Goal: Use online tool/utility: Utilize a website feature to perform a specific function

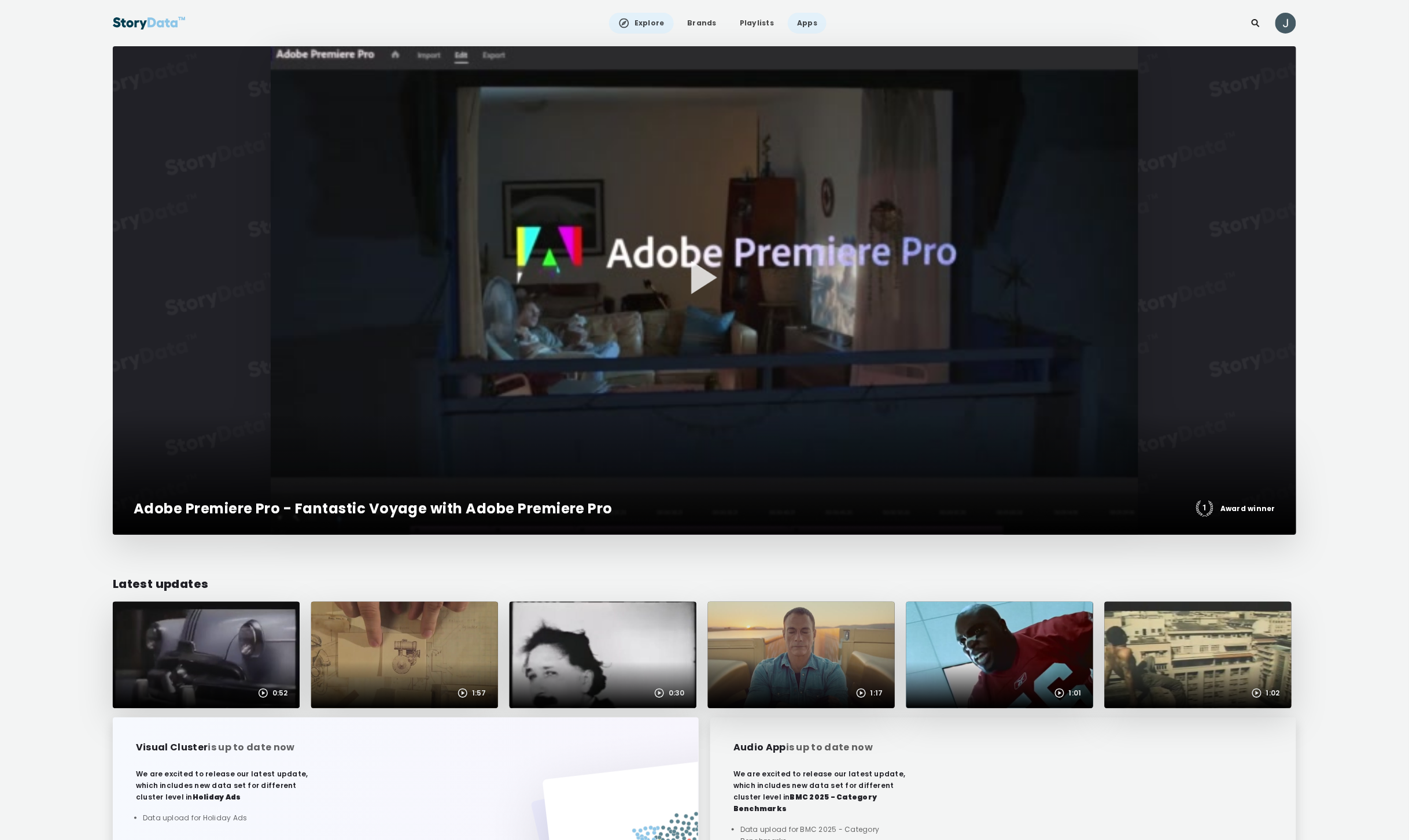
click at [809, 19] on link "Apps" at bounding box center [807, 23] width 39 height 21
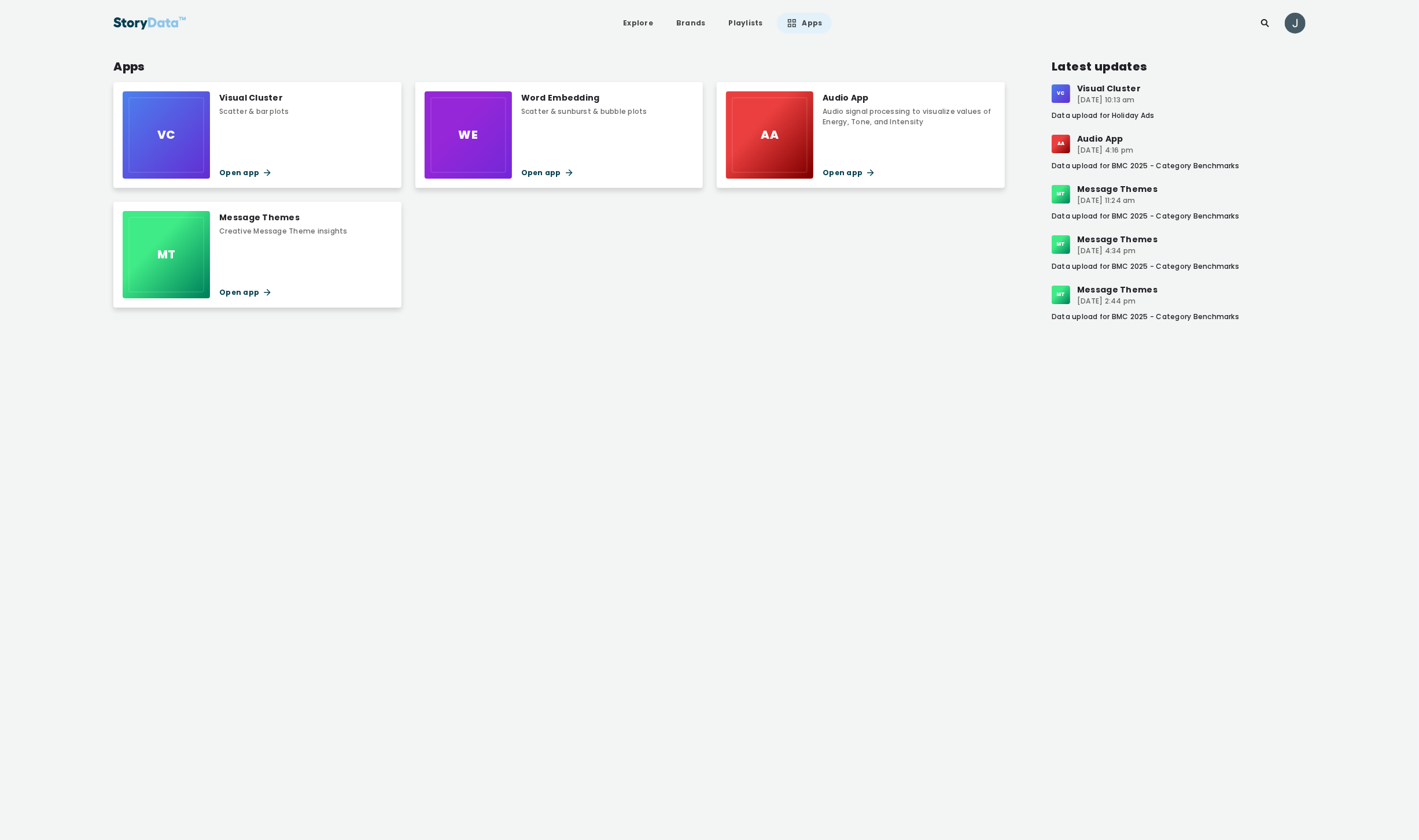
click at [280, 107] on div "Scatter & bar plots" at bounding box center [254, 112] width 70 height 11
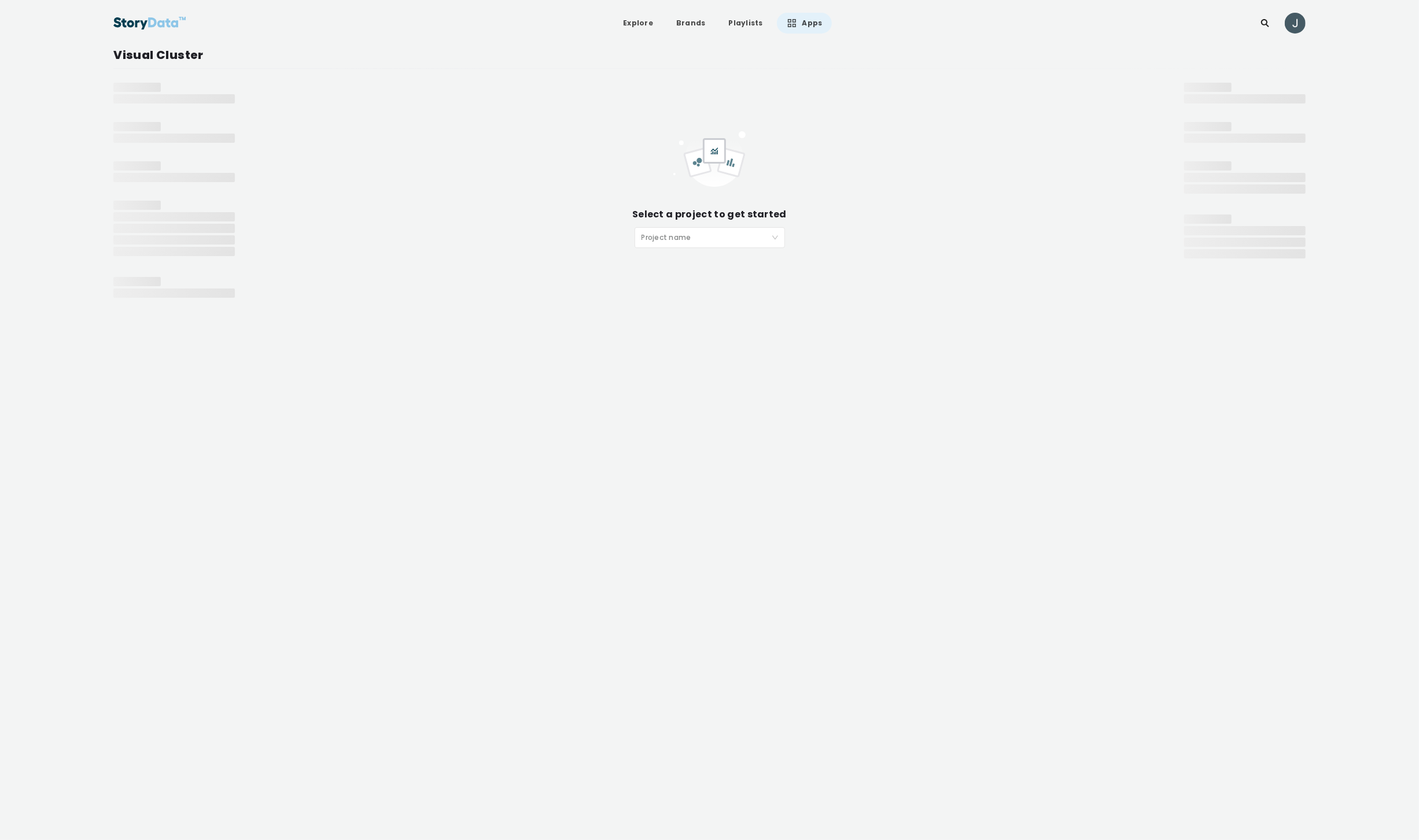
click at [691, 231] on input "search" at bounding box center [706, 237] width 128 height 18
click at [682, 359] on div "Publix - [DATE]" at bounding box center [709, 353] width 137 height 13
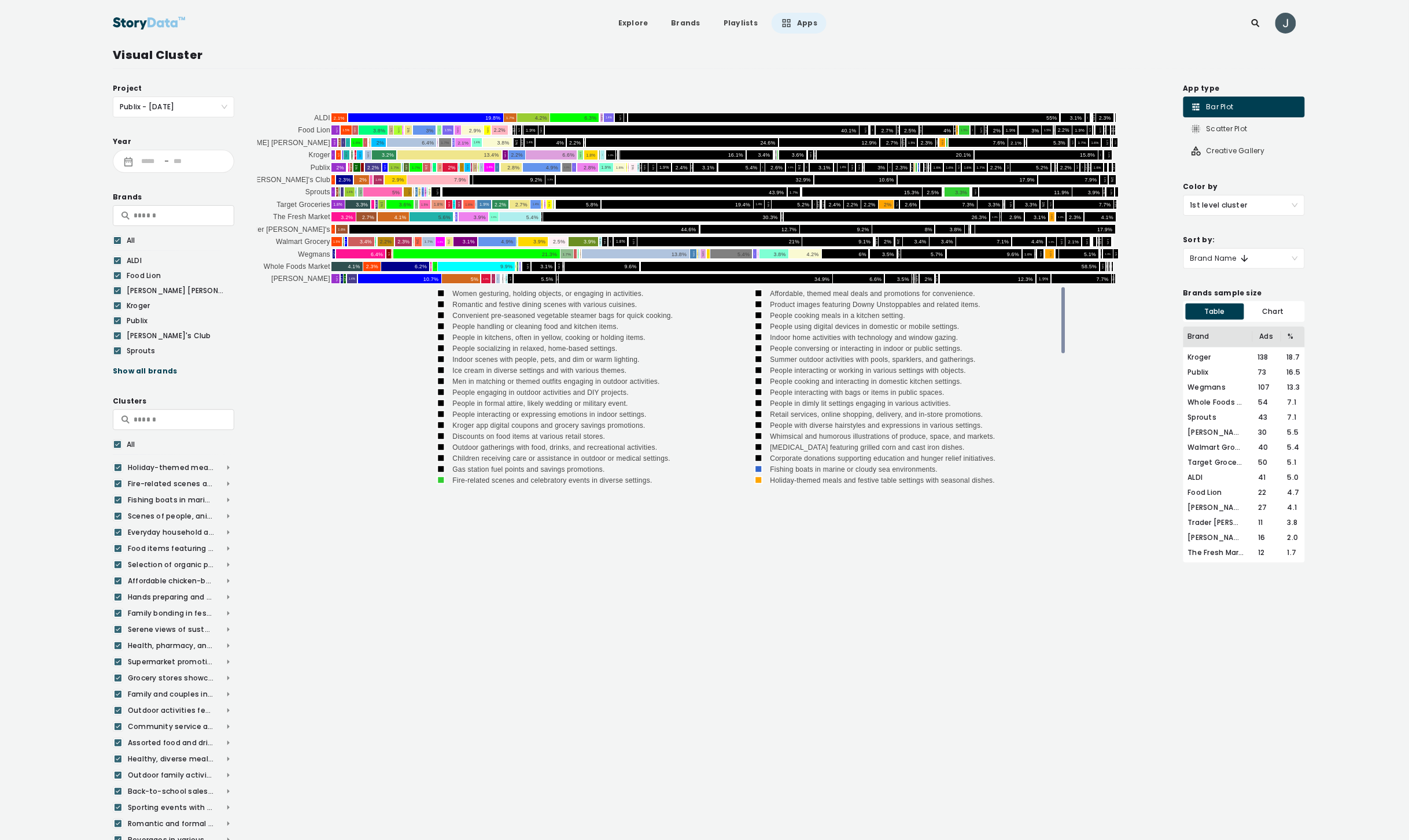
click at [791, 22] on link "Apps" at bounding box center [799, 23] width 55 height 21
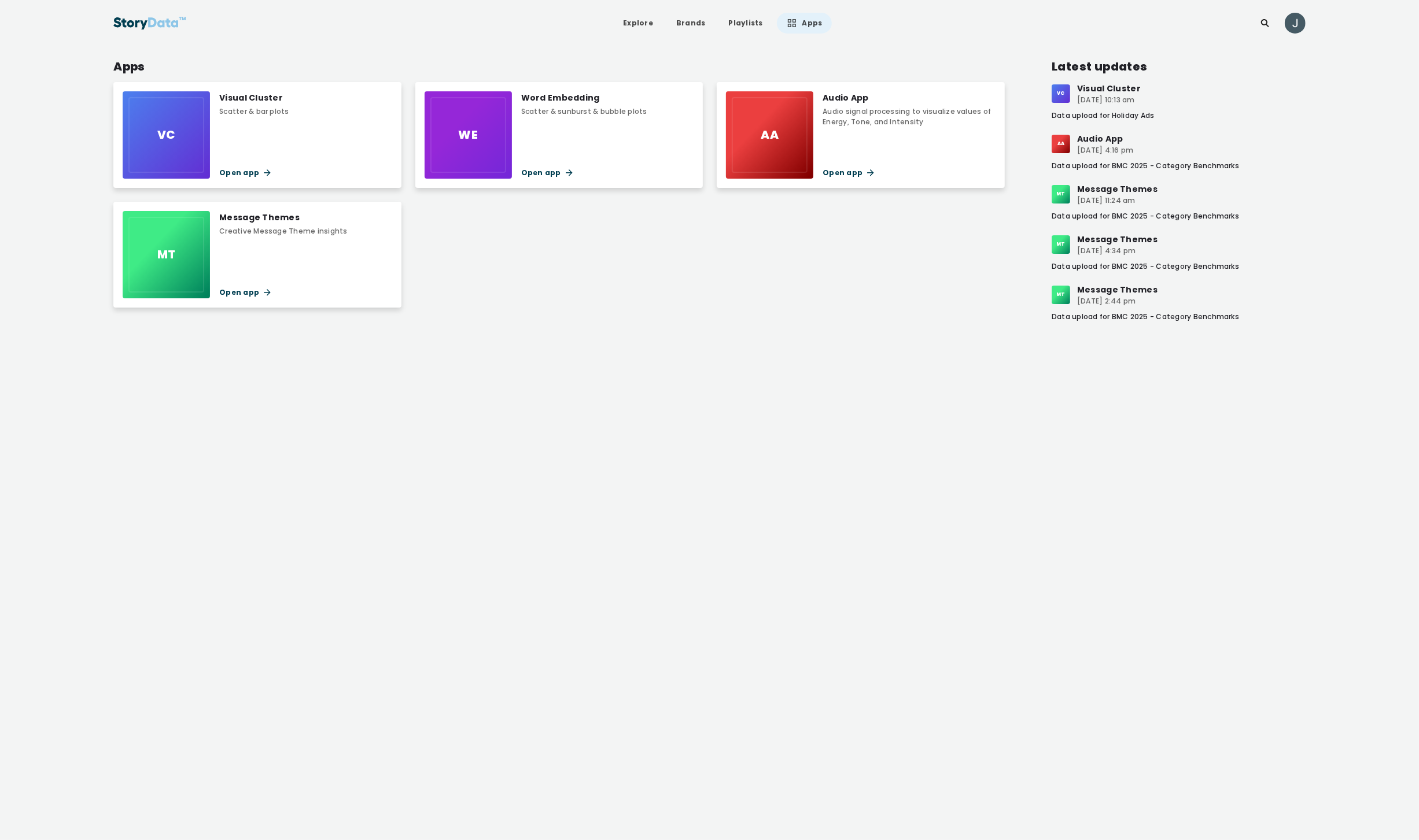
click at [256, 93] on div "Visual Cluster" at bounding box center [254, 98] width 70 height 13
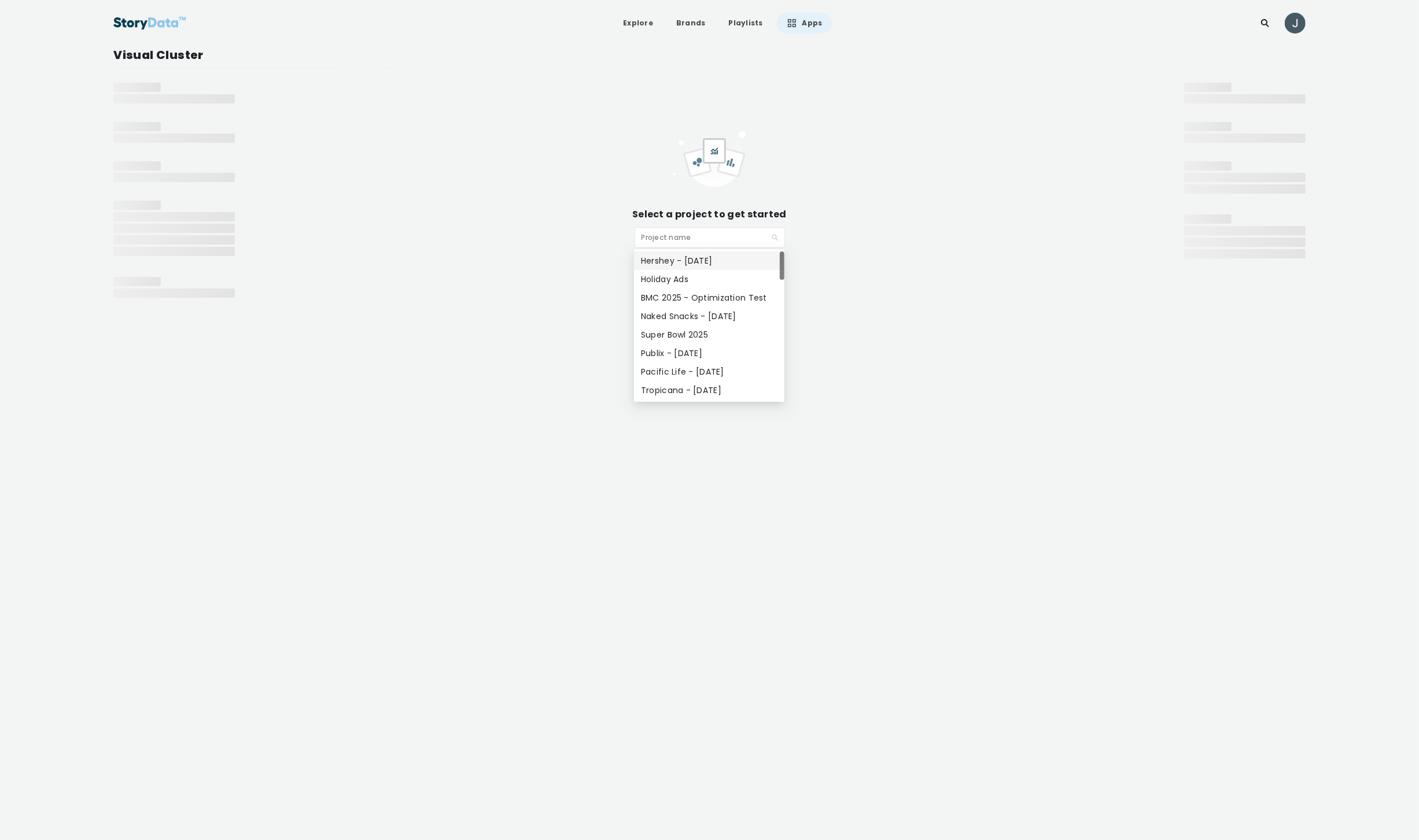
click at [714, 241] on input "search" at bounding box center [706, 237] width 128 height 18
click at [691, 302] on div "Tropicana - [DATE]" at bounding box center [709, 300] width 137 height 13
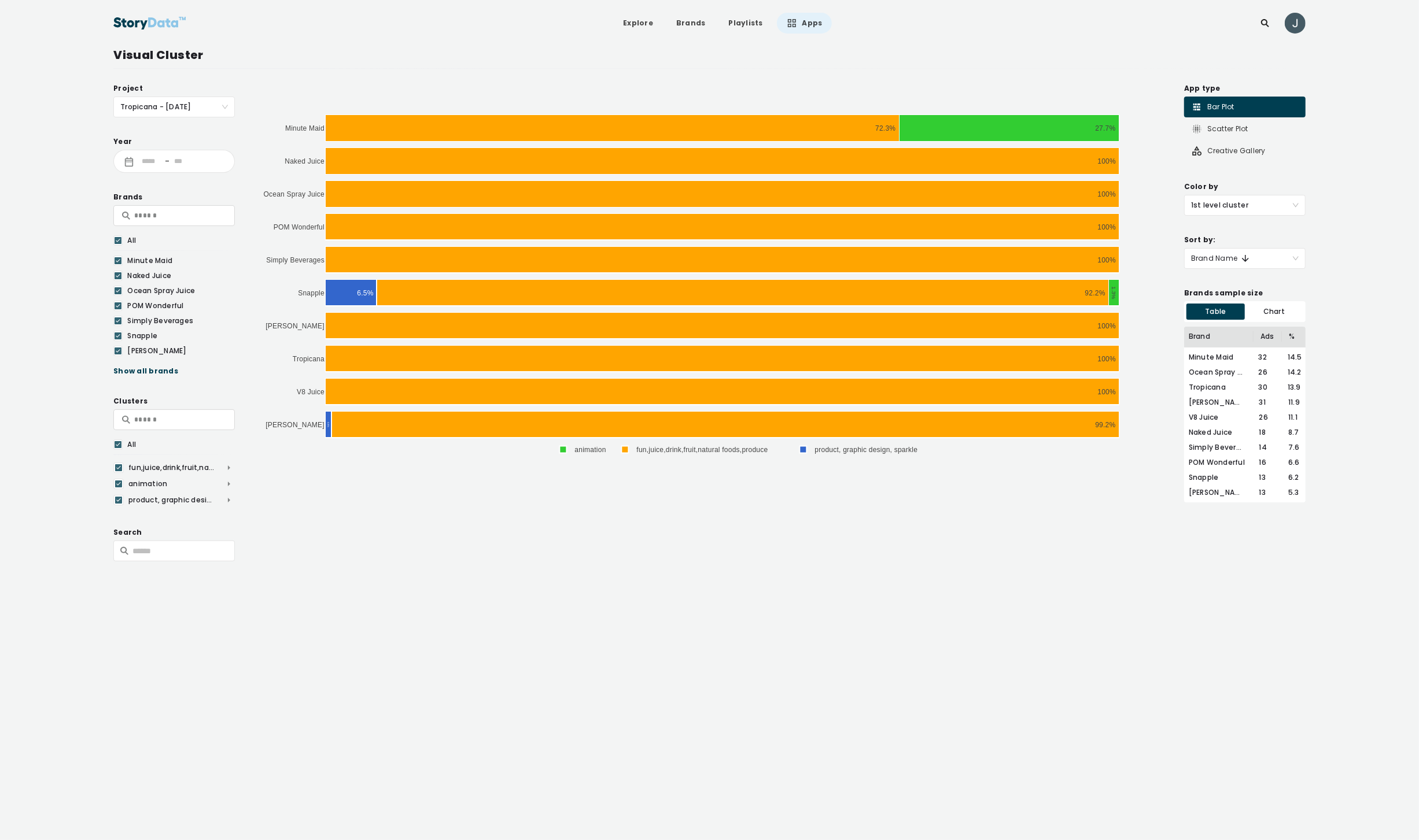
click at [170, 112] on span "Tropicana - [DATE]" at bounding box center [174, 107] width 108 height 20
click at [154, 190] on div "Pacific Life - [DATE]" at bounding box center [173, 197] width 121 height 19
